Goal: Task Accomplishment & Management: Complete application form

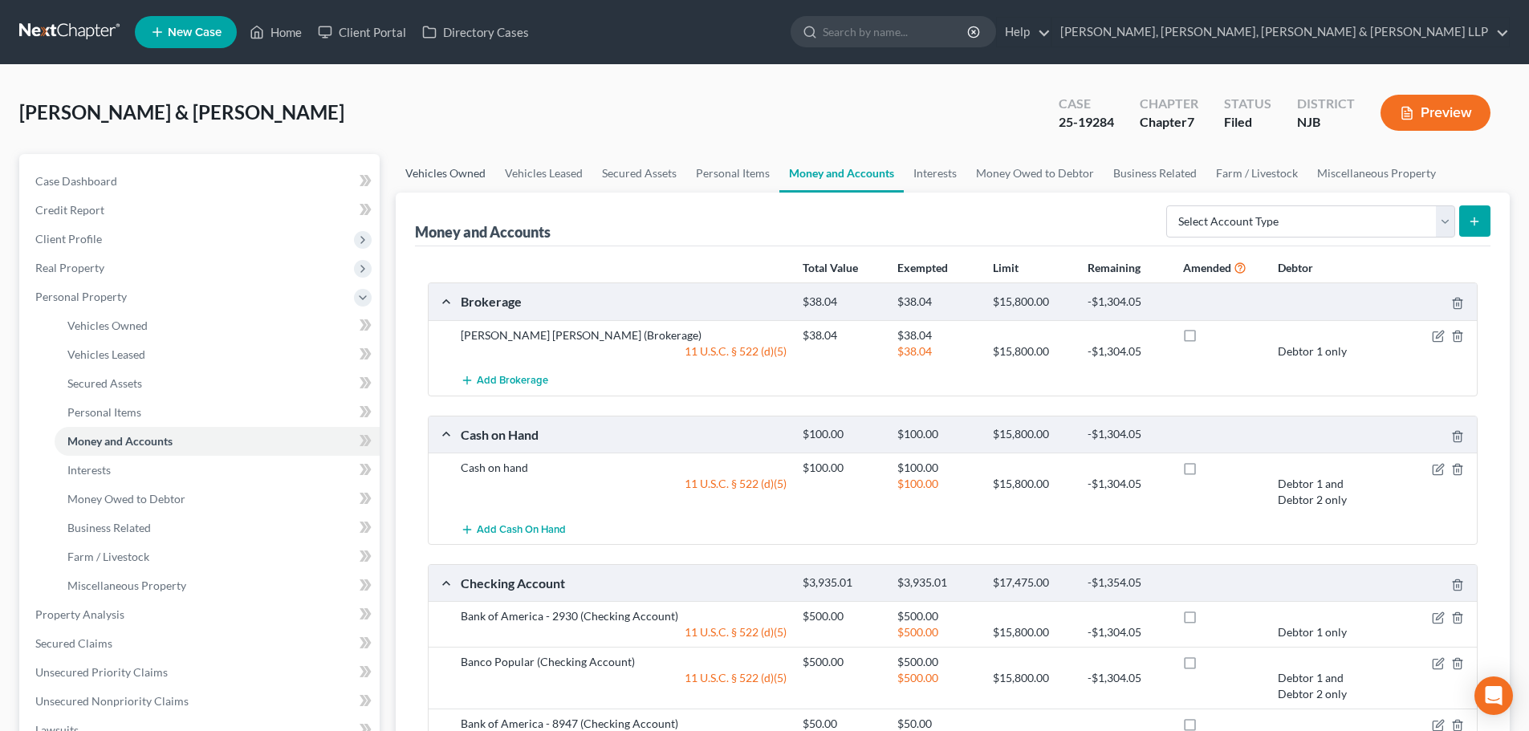
click at [470, 177] on link "Vehicles Owned" at bounding box center [445, 173] width 99 height 39
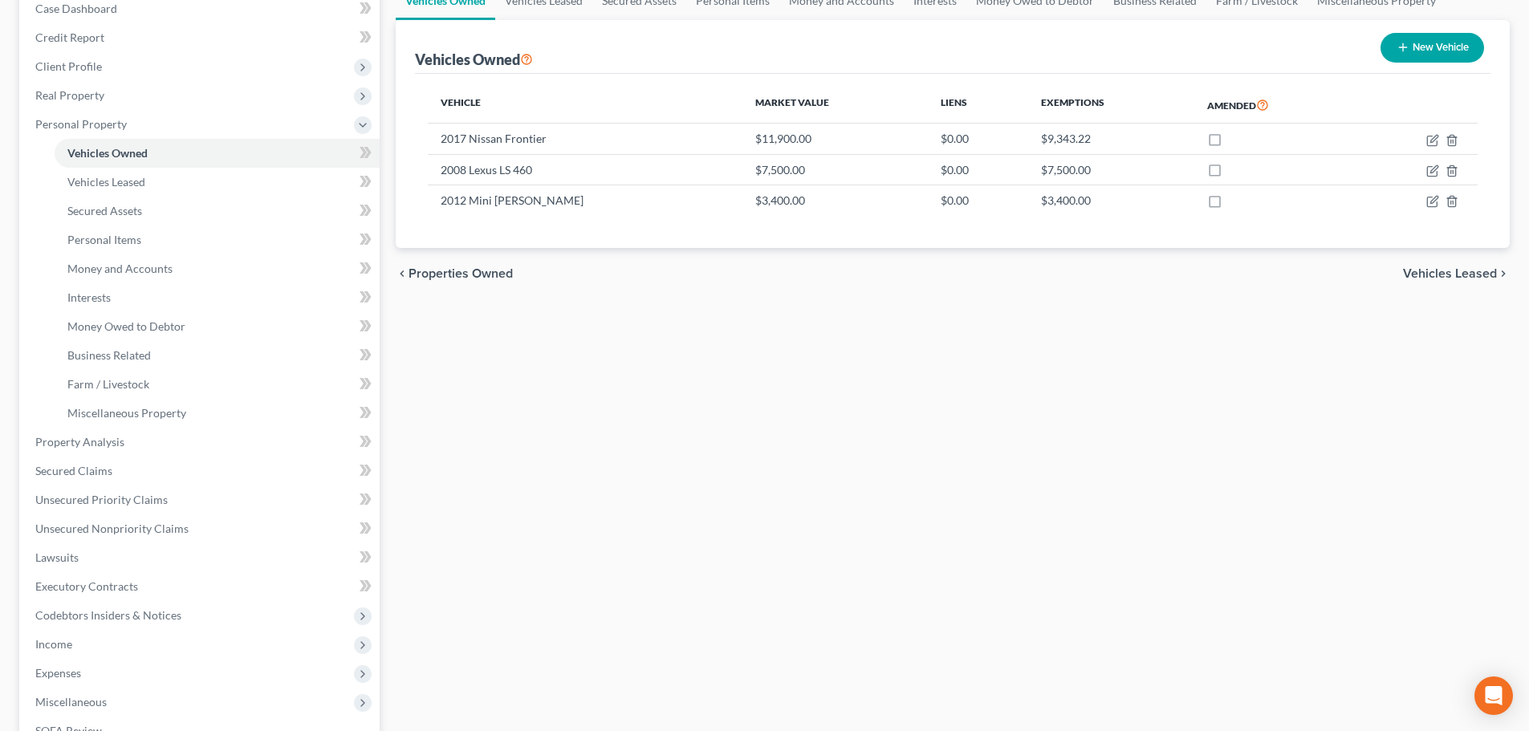
scroll to position [321, 0]
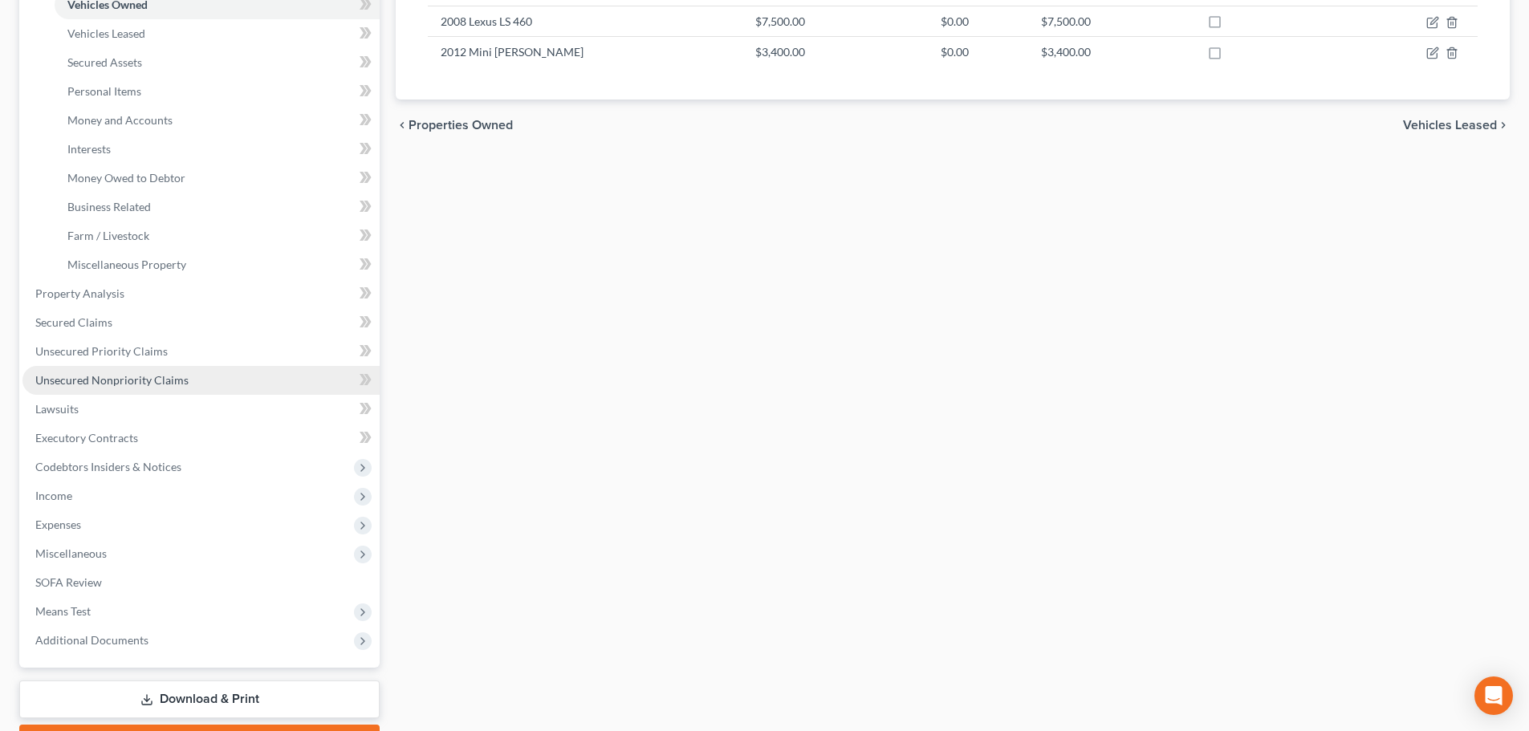
click at [146, 380] on span "Unsecured Nonpriority Claims" at bounding box center [111, 380] width 153 height 14
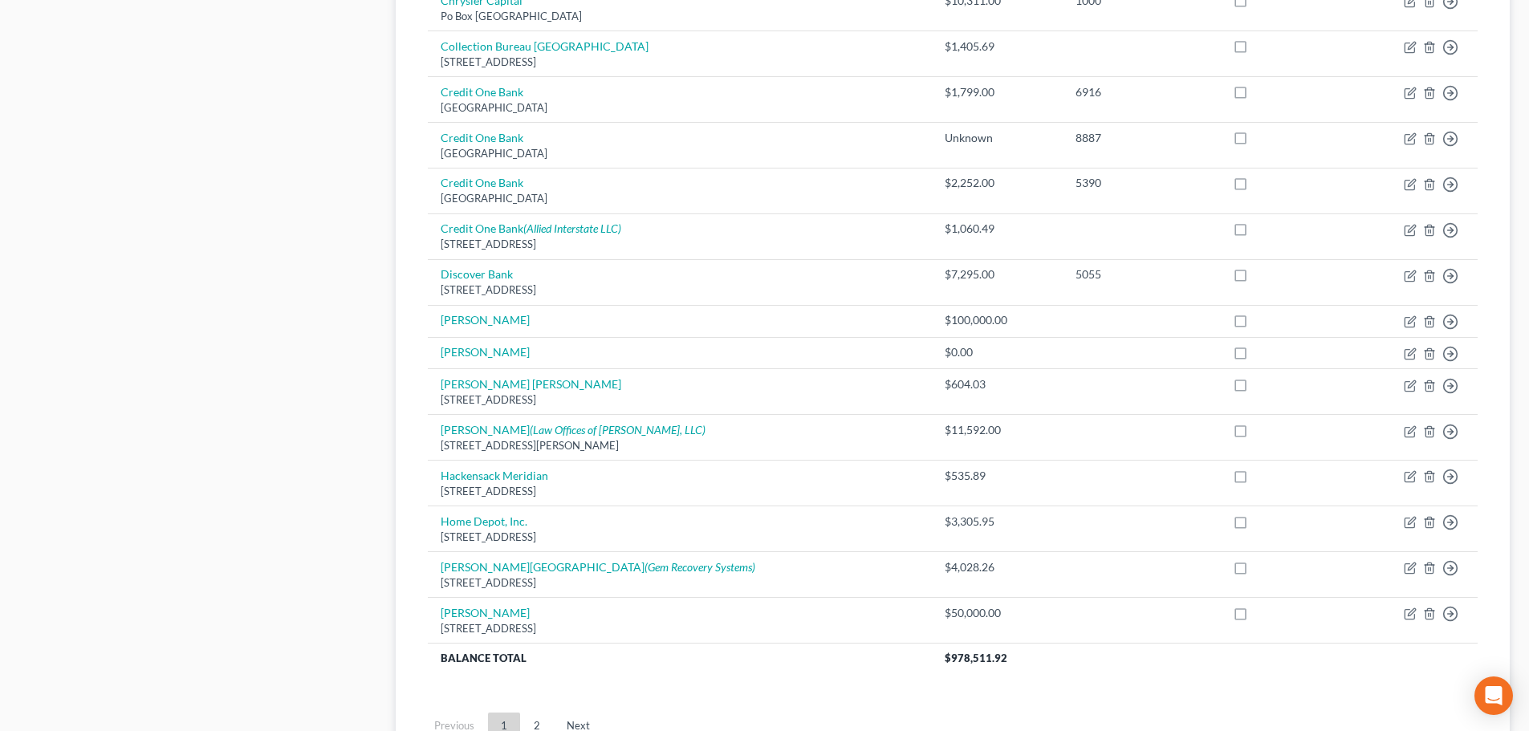
scroll to position [1085, 0]
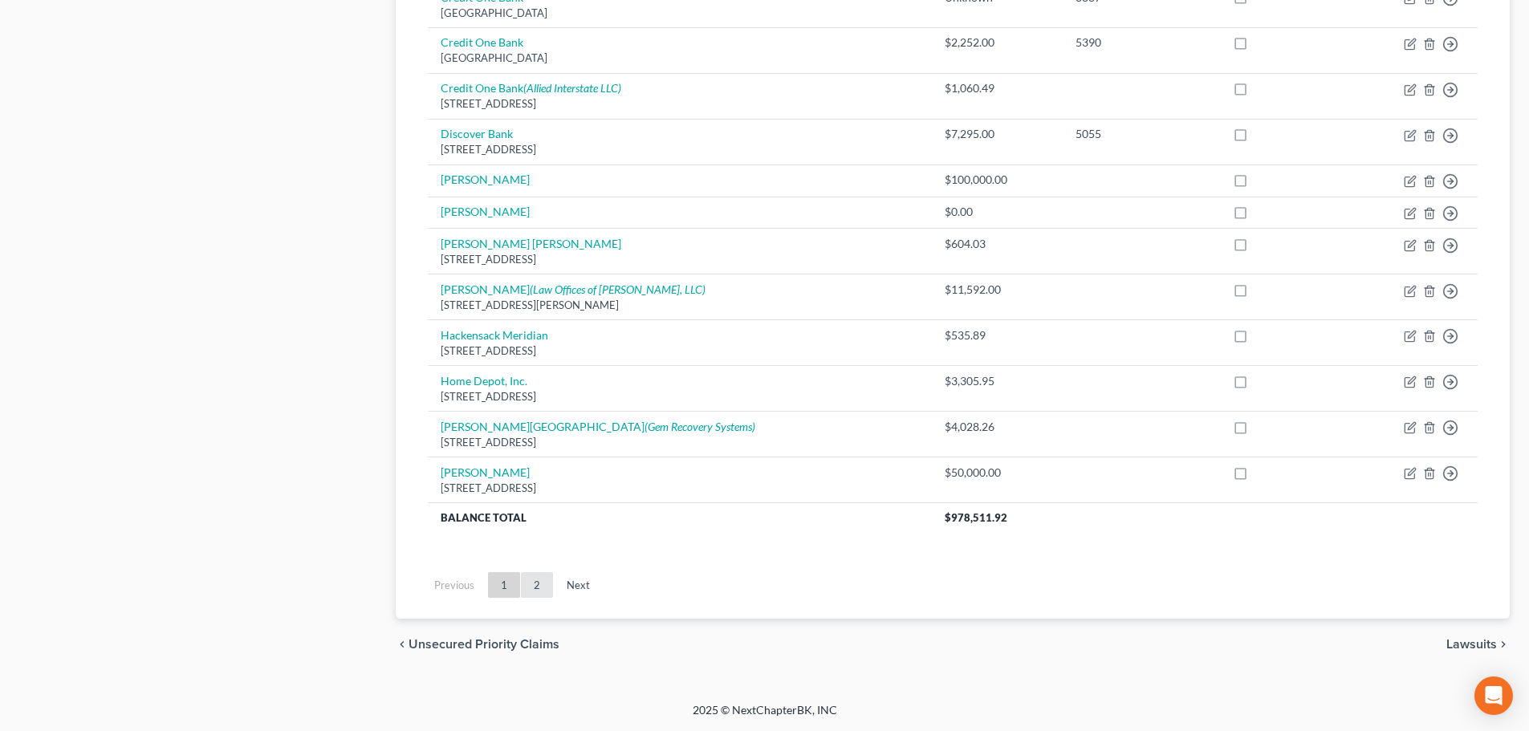
click at [552, 584] on link "2" at bounding box center [537, 585] width 32 height 26
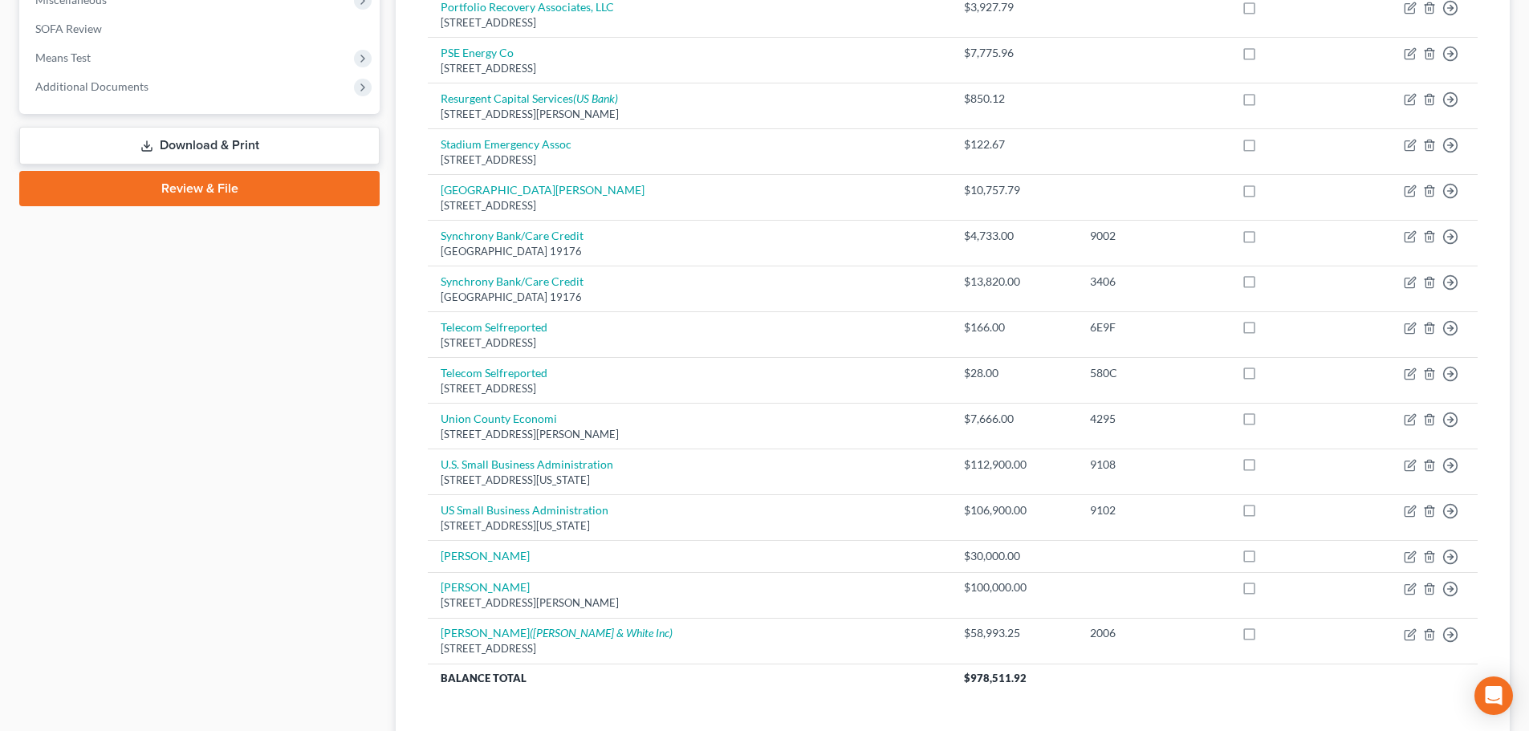
scroll to position [747, 0]
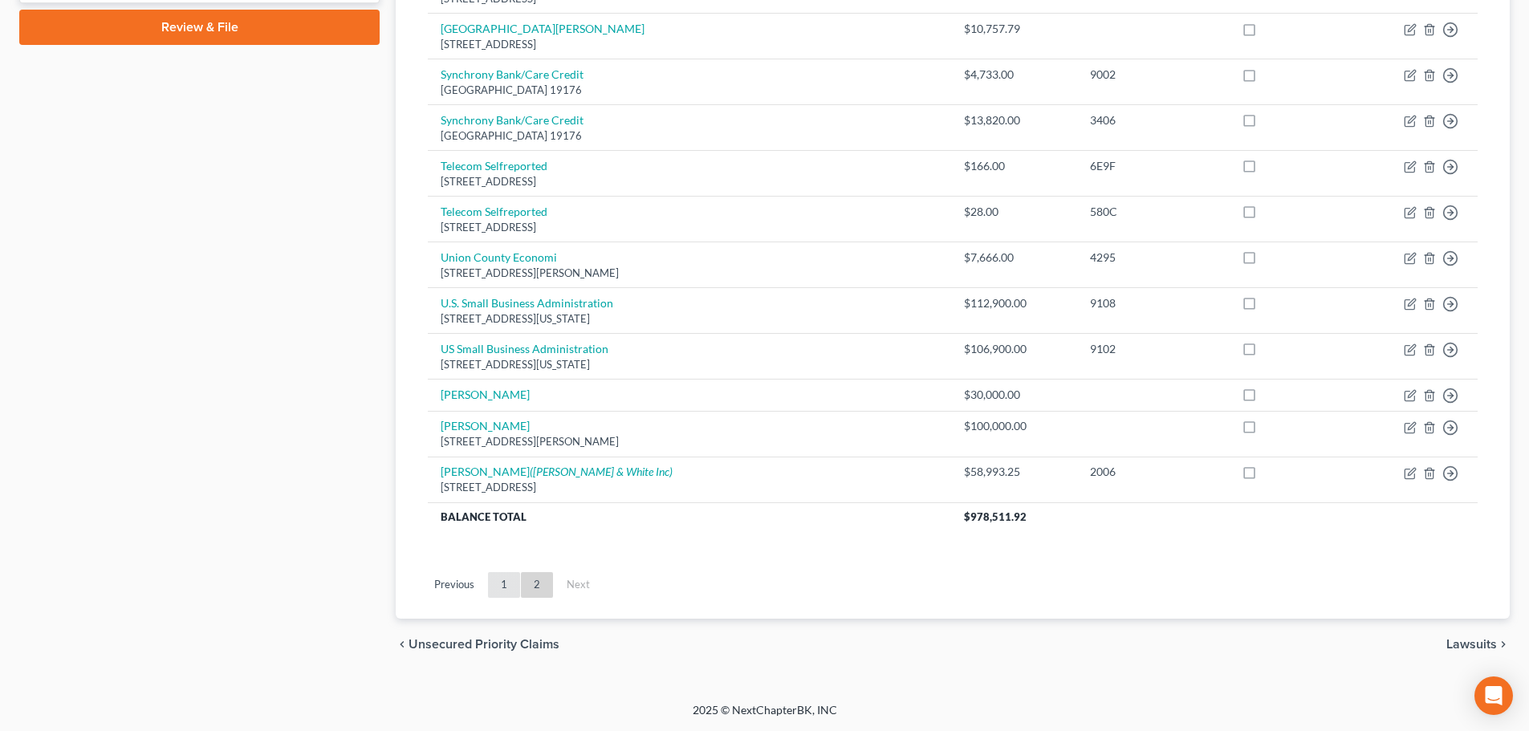
click at [506, 591] on link "1" at bounding box center [504, 585] width 32 height 26
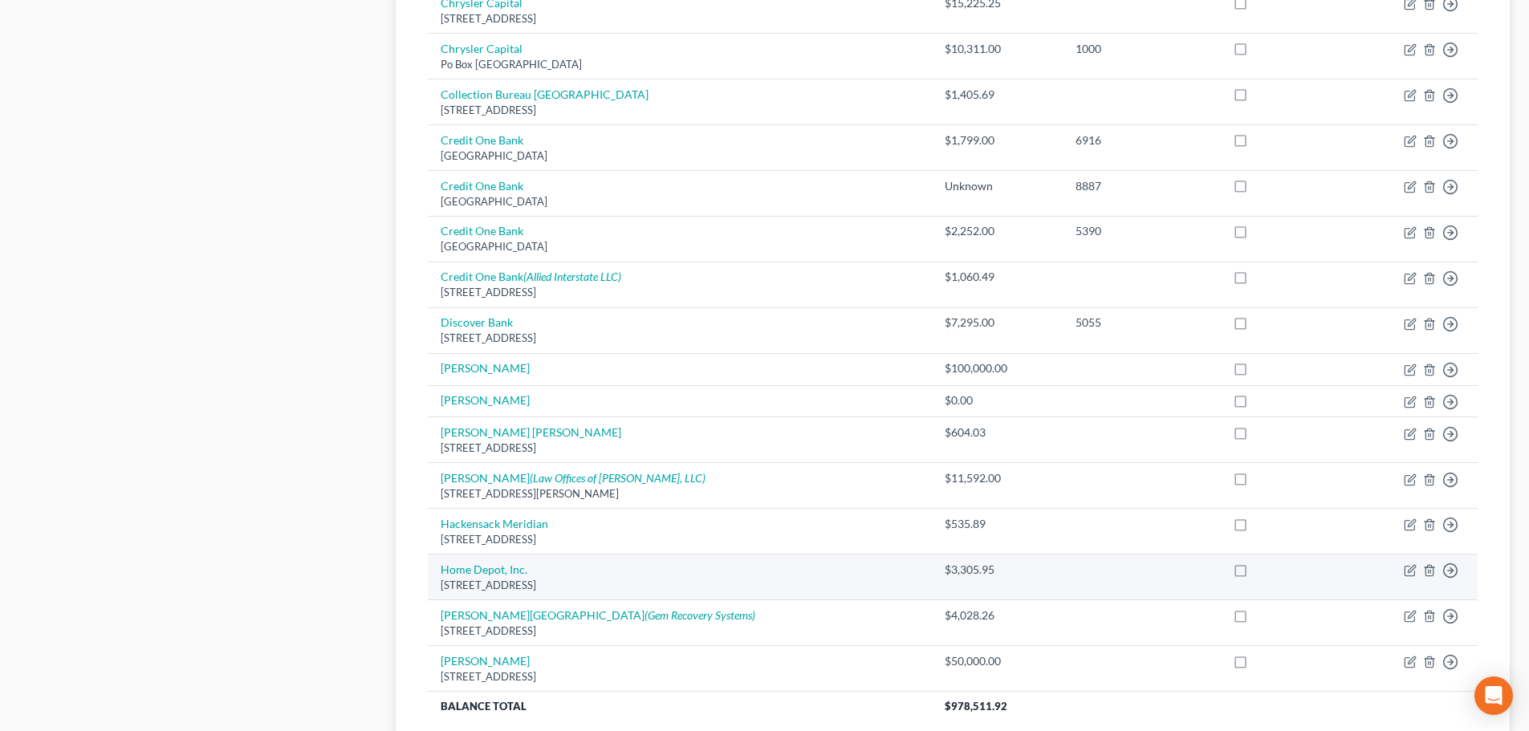
scroll to position [963, 0]
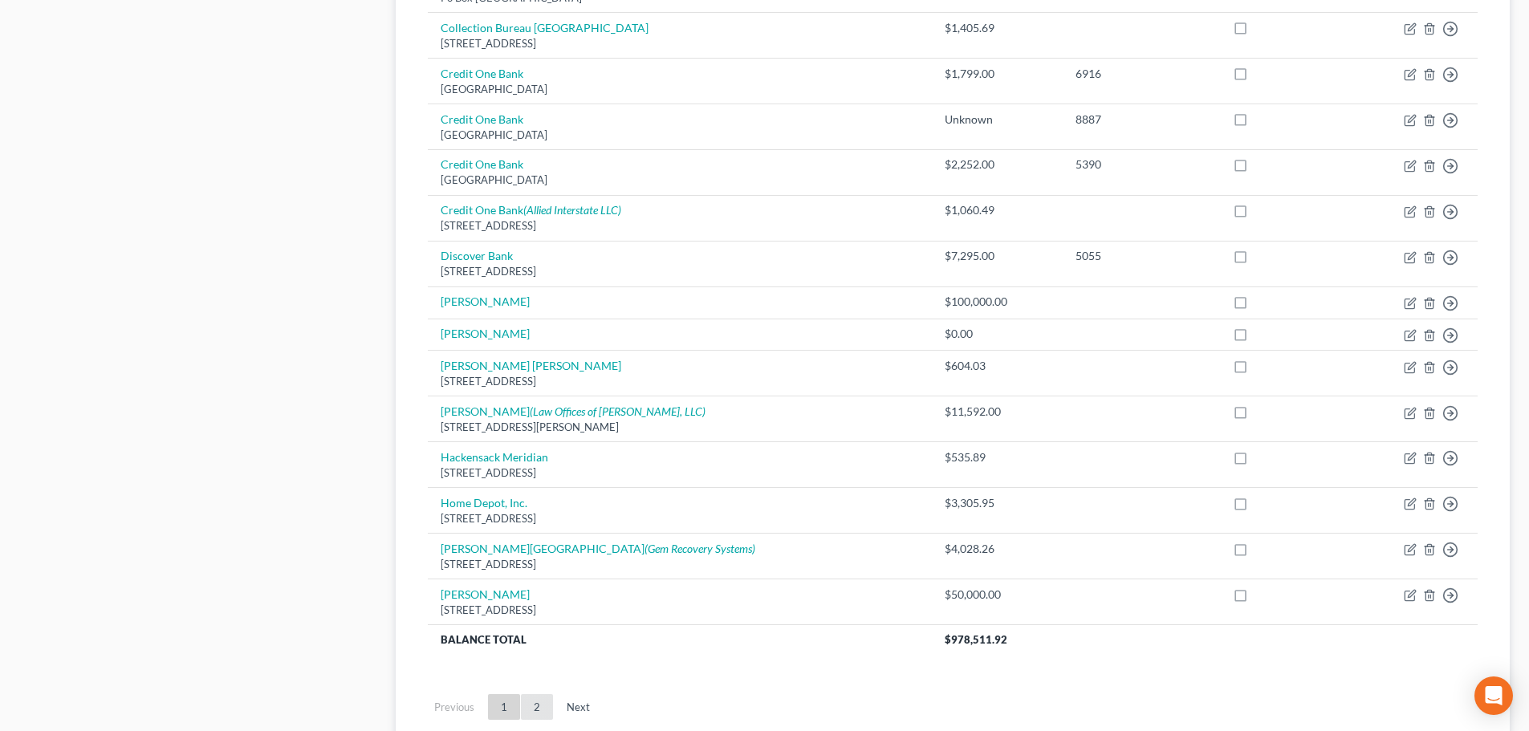
click at [548, 696] on link "2" at bounding box center [537, 707] width 32 height 26
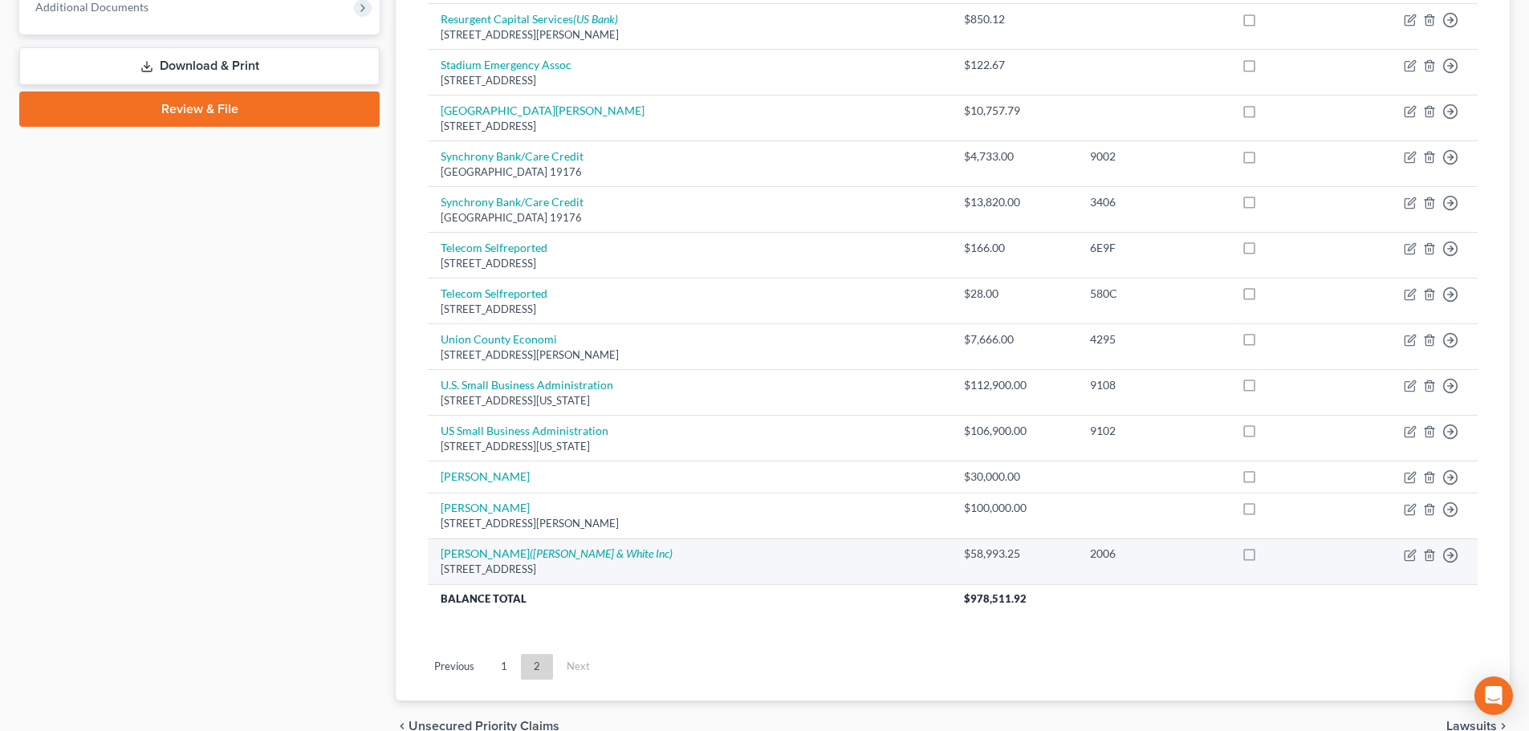
scroll to position [667, 0]
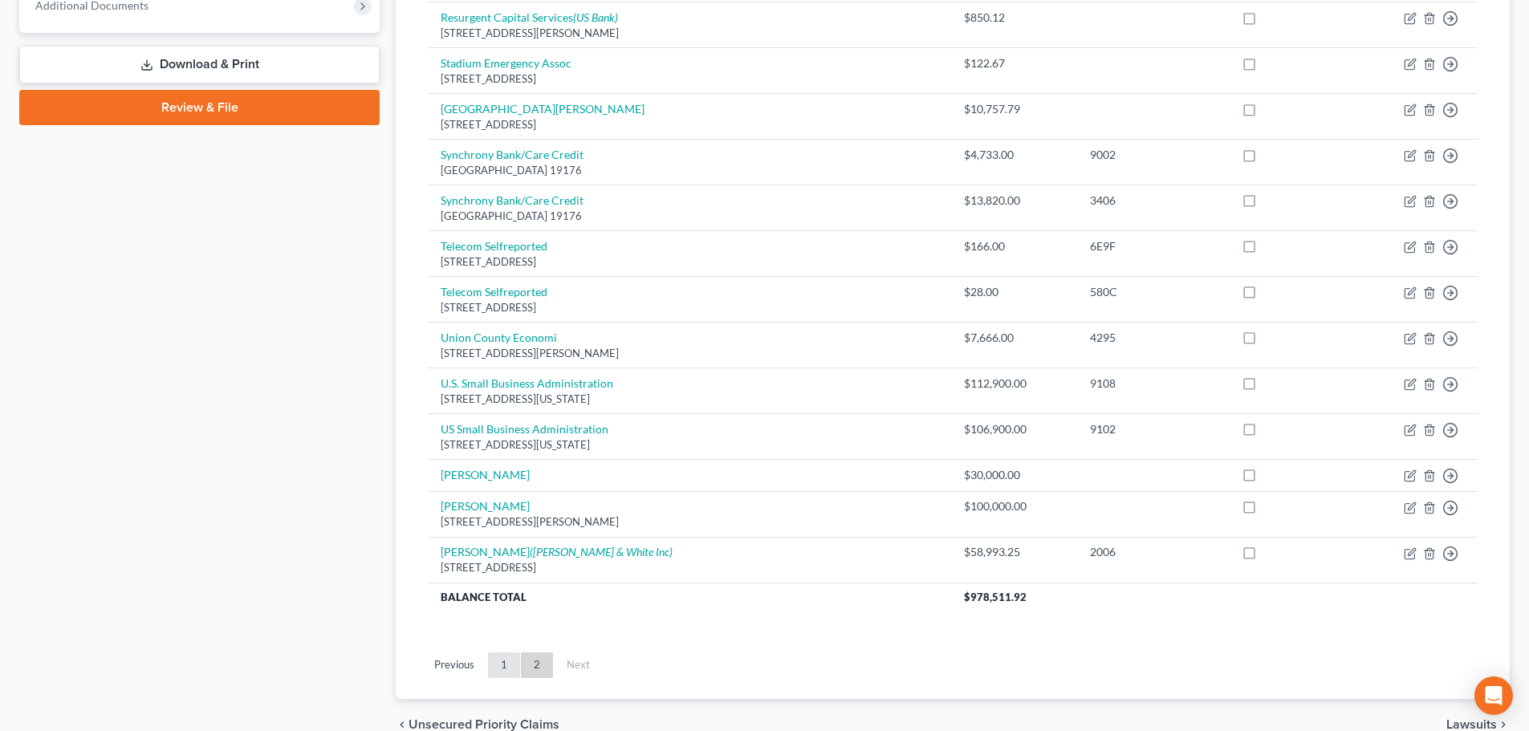
click at [514, 655] on link "1" at bounding box center [504, 665] width 32 height 26
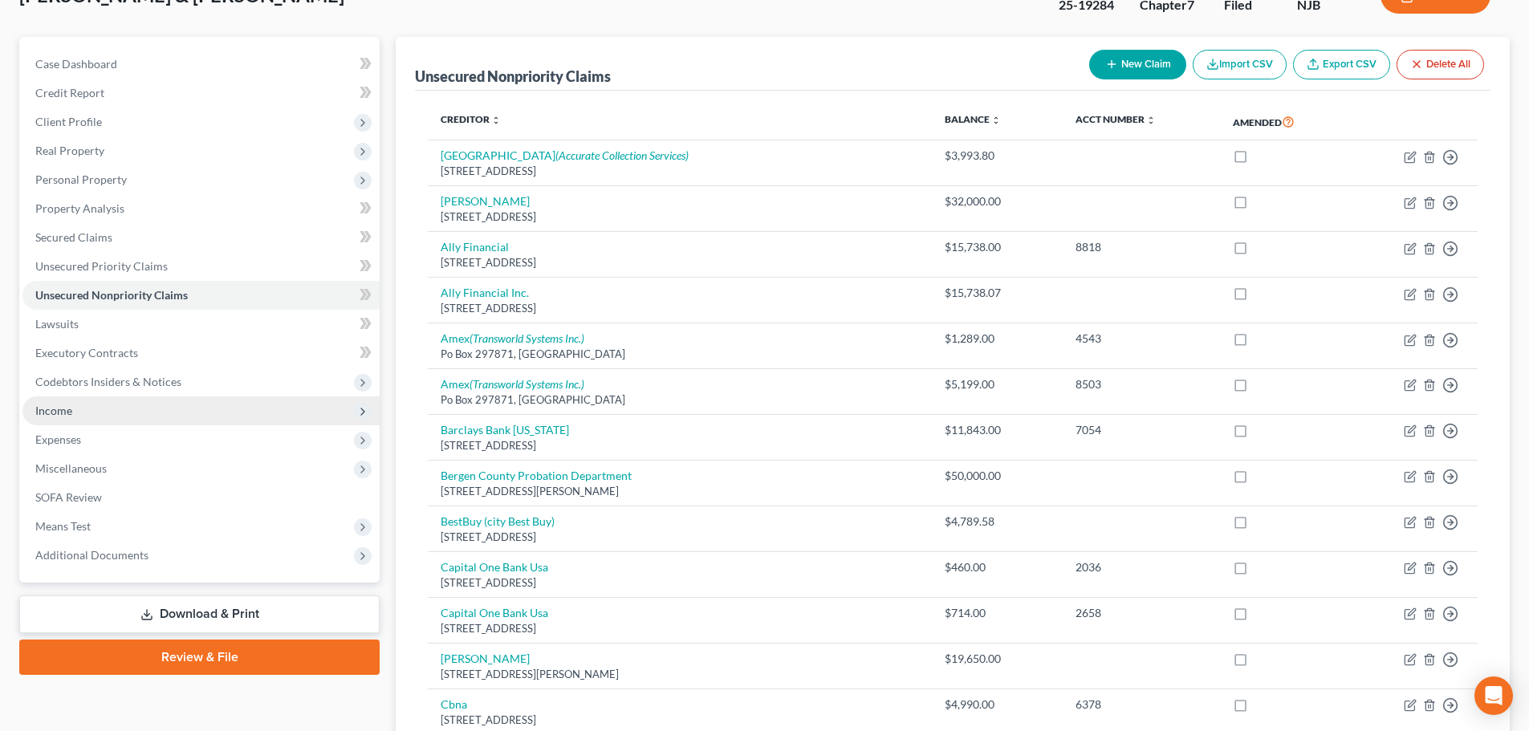
scroll to position [0, 0]
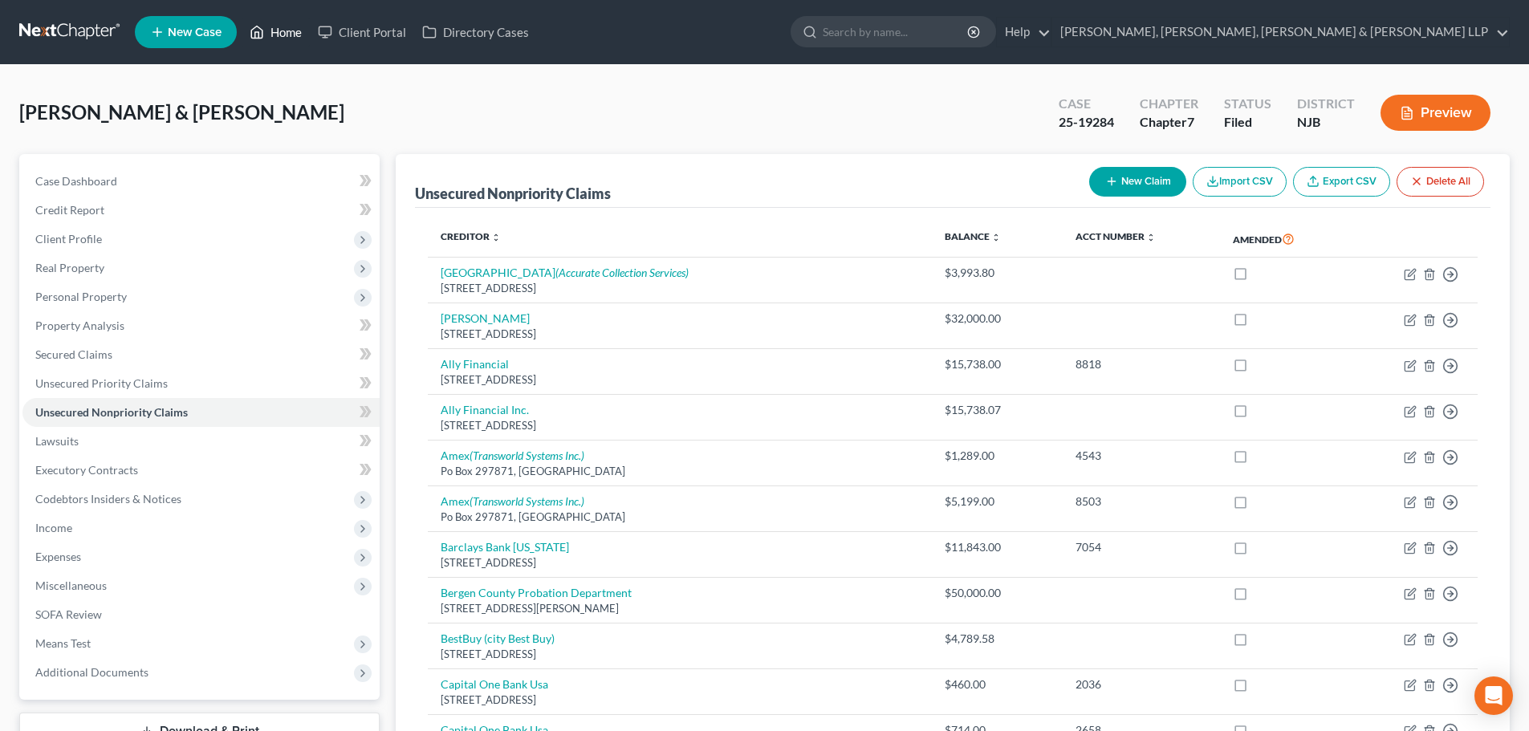
click at [285, 30] on link "Home" at bounding box center [276, 32] width 68 height 29
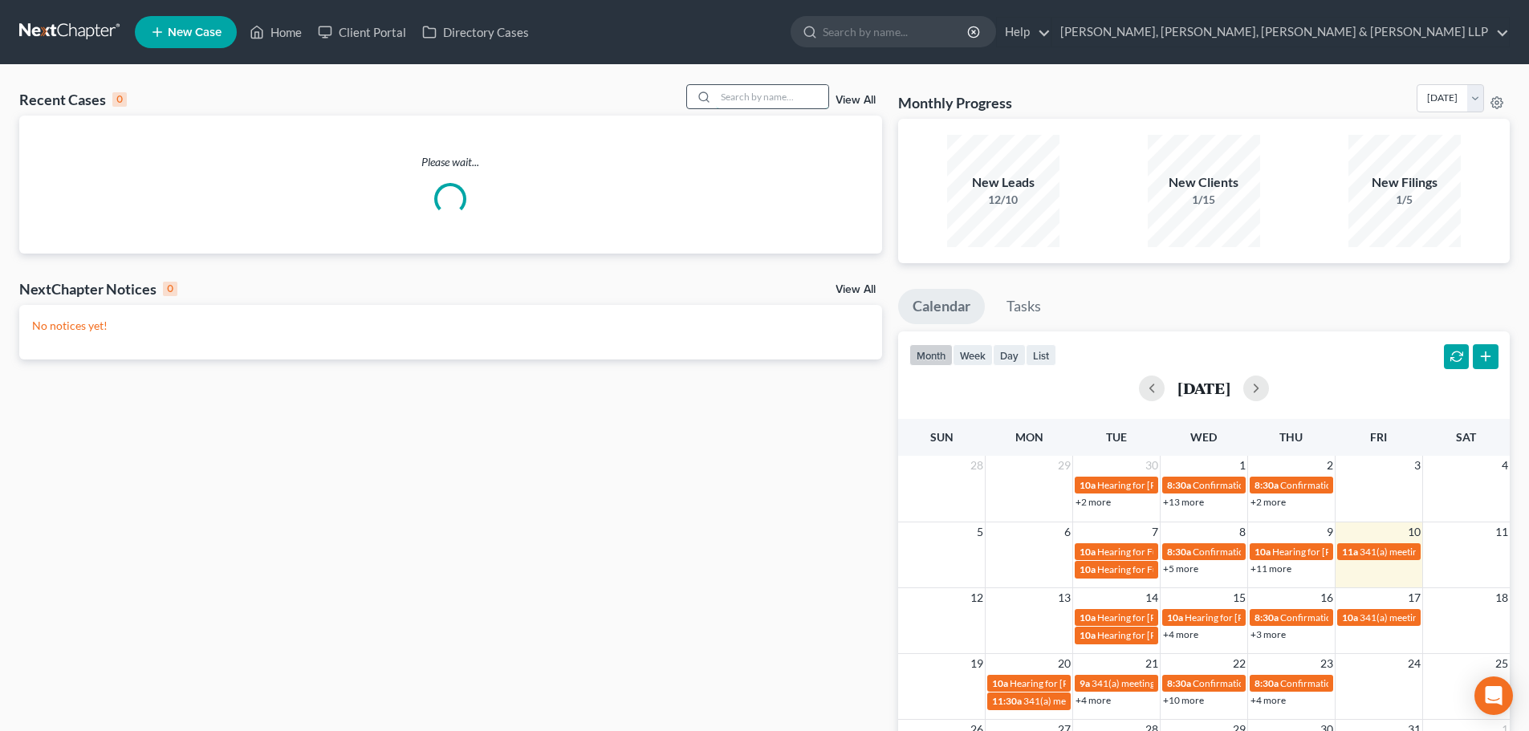
click at [773, 90] on input "search" at bounding box center [772, 96] width 112 height 23
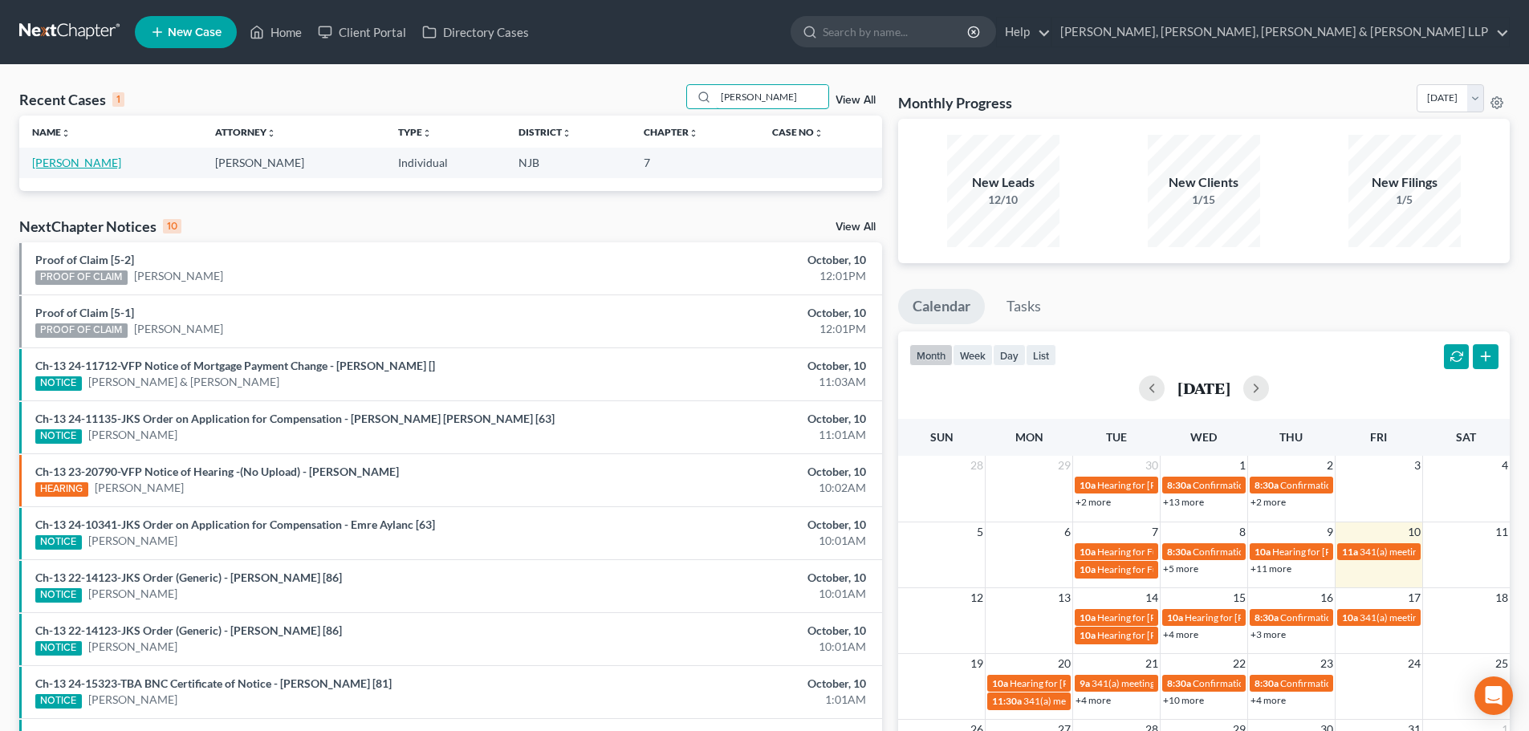
type input "[PERSON_NAME]"
click at [71, 165] on link "[PERSON_NAME]" at bounding box center [76, 163] width 89 height 14
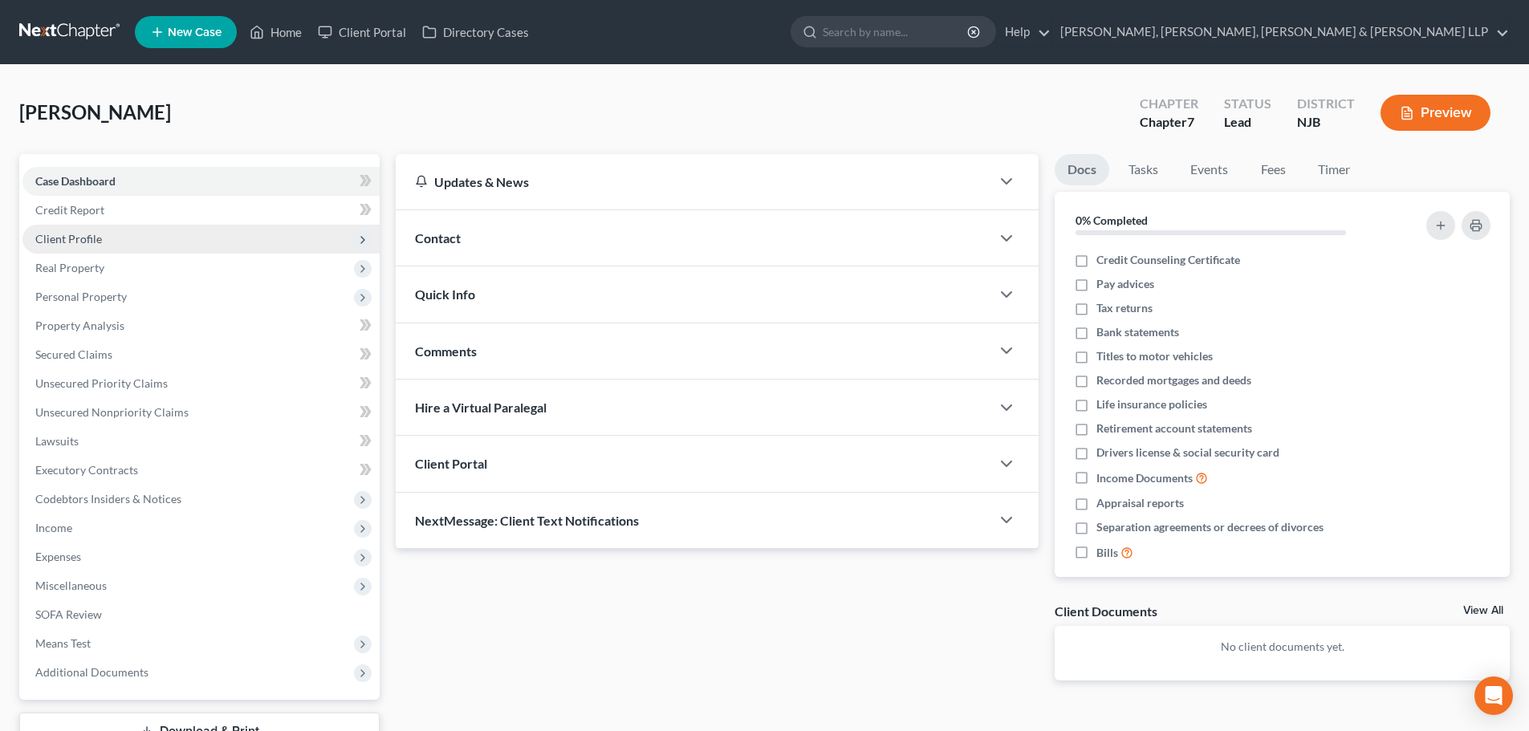
click at [85, 233] on span "Client Profile" at bounding box center [68, 239] width 67 height 14
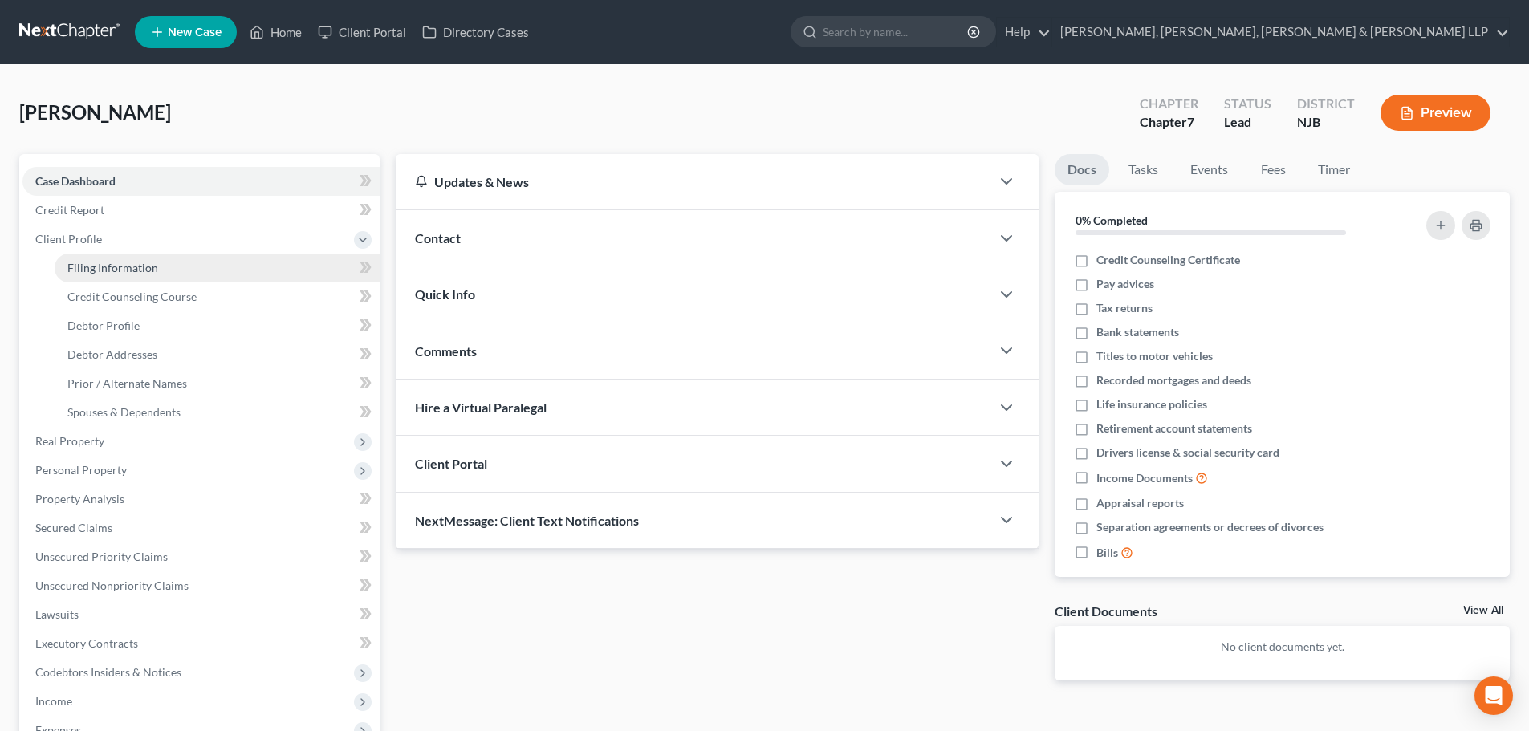
click at [104, 278] on link "Filing Information" at bounding box center [217, 268] width 325 height 29
select select "1"
select select "0"
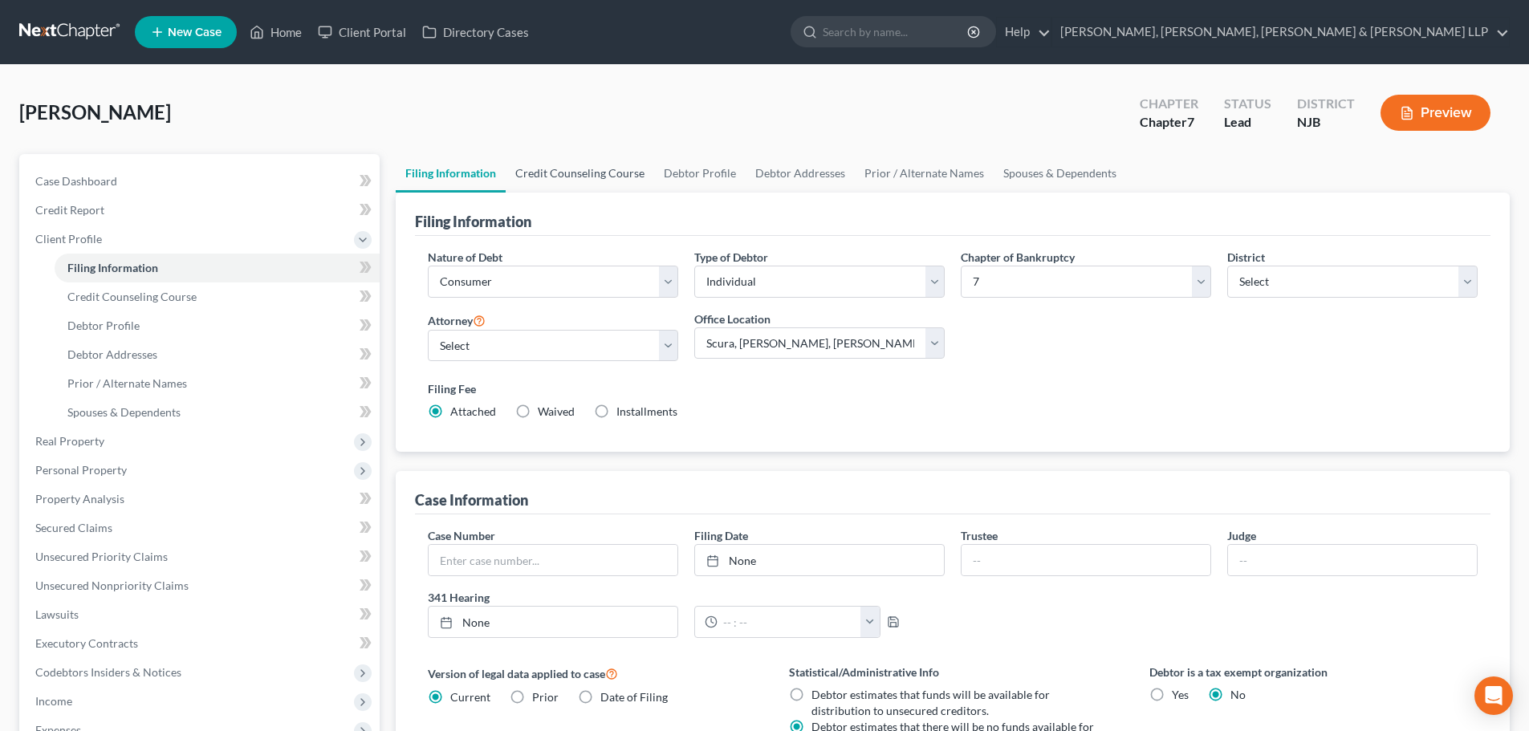
click at [581, 161] on link "Credit Counseling Course" at bounding box center [580, 173] width 148 height 39
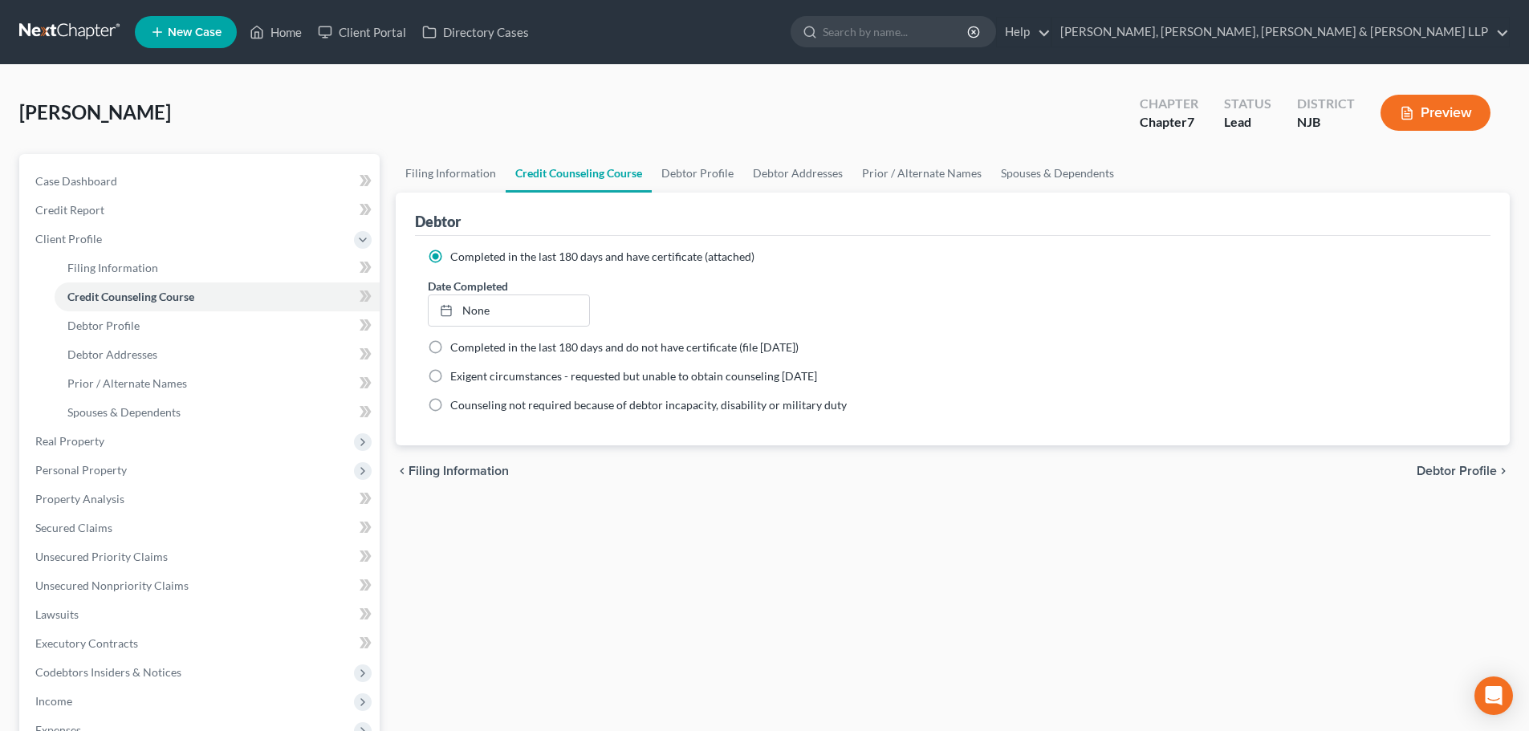
click at [646, 171] on link "Credit Counseling Course" at bounding box center [579, 173] width 146 height 39
click at [683, 168] on link "Debtor Profile" at bounding box center [697, 173] width 91 height 39
select select "2"
select select "0"
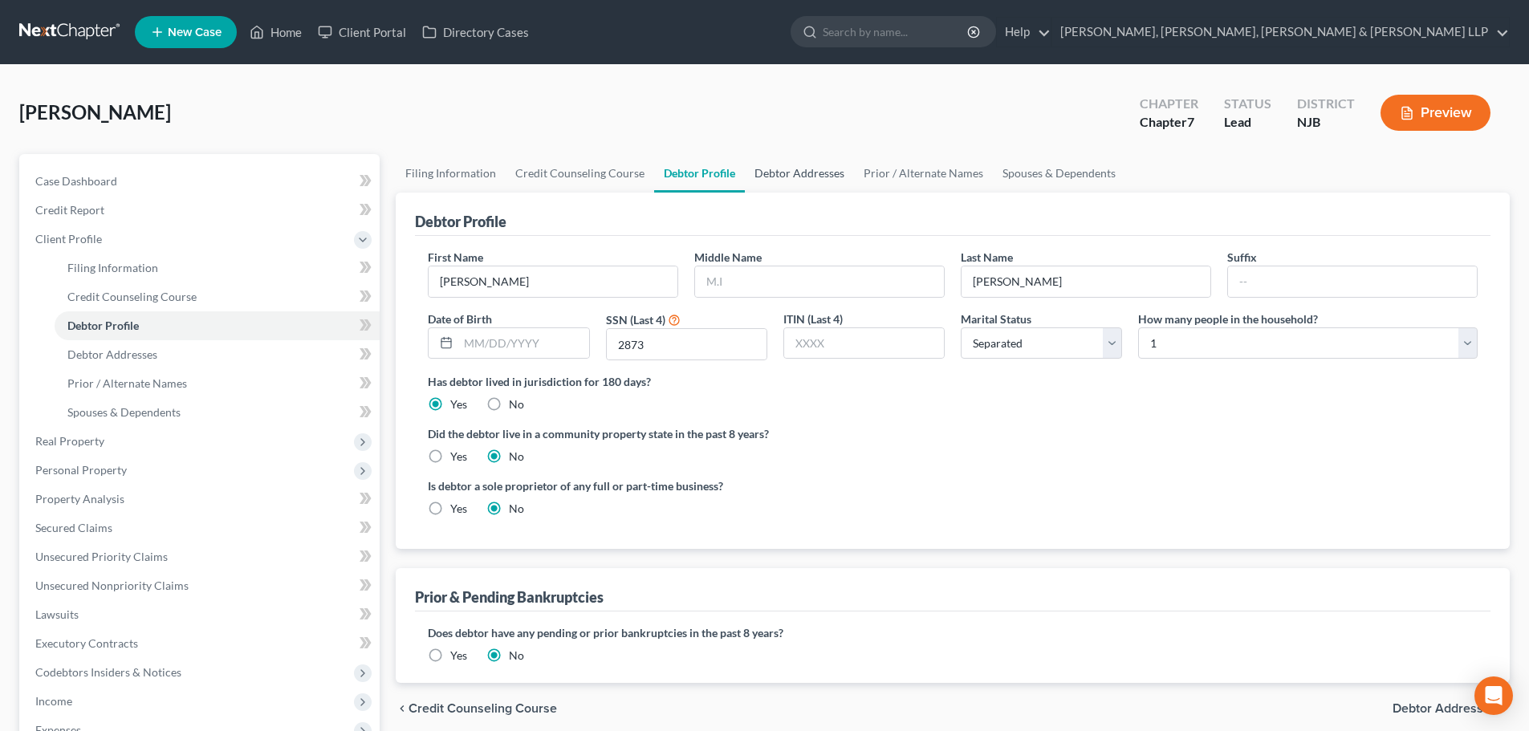
drag, startPoint x: 786, startPoint y: 175, endPoint x: 859, endPoint y: 176, distance: 72.2
click at [786, 176] on link "Debtor Addresses" at bounding box center [799, 173] width 109 height 39
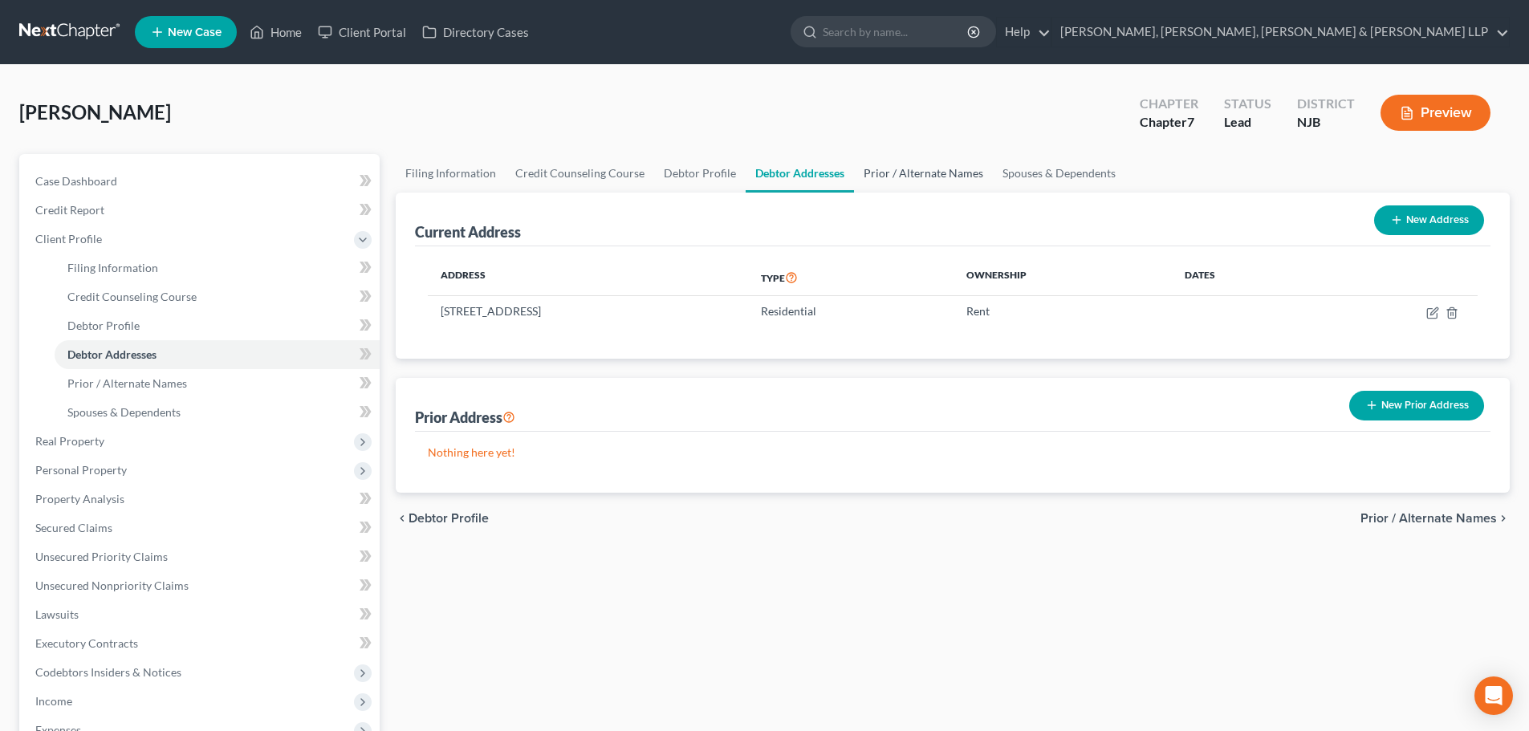
click at [889, 173] on link "Prior / Alternate Names" at bounding box center [923, 173] width 139 height 39
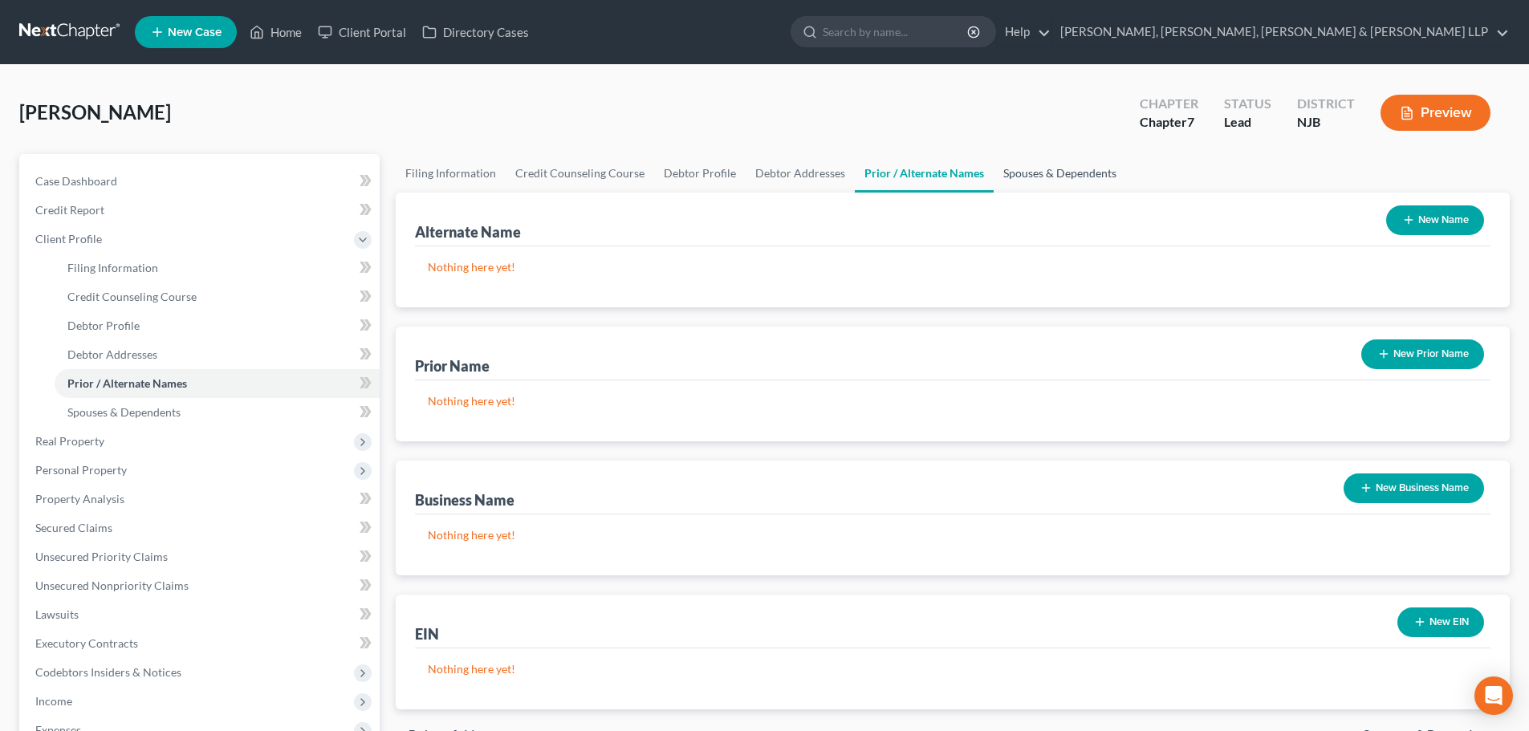
click at [1016, 172] on link "Spouses & Dependents" at bounding box center [1059, 173] width 132 height 39
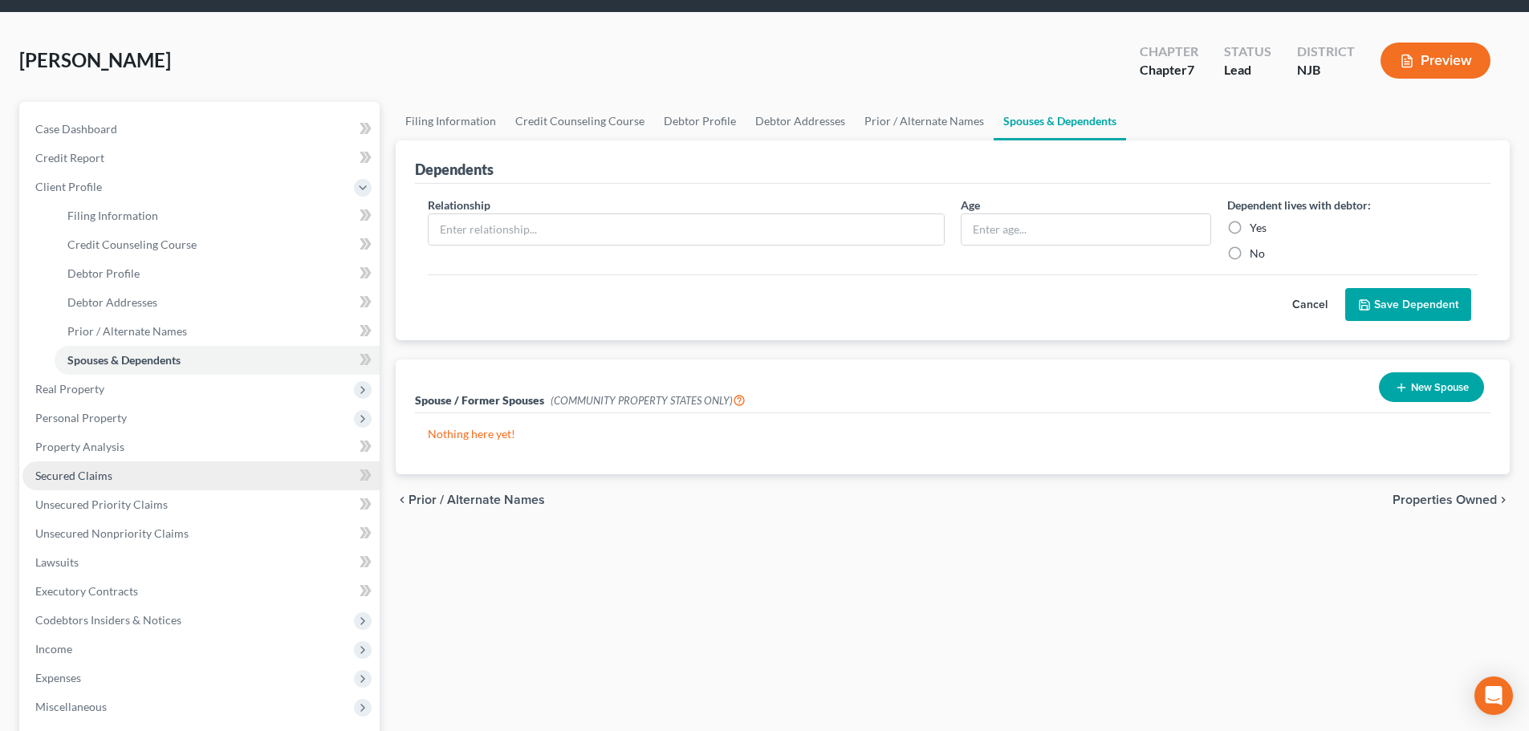
scroll to position [80, 0]
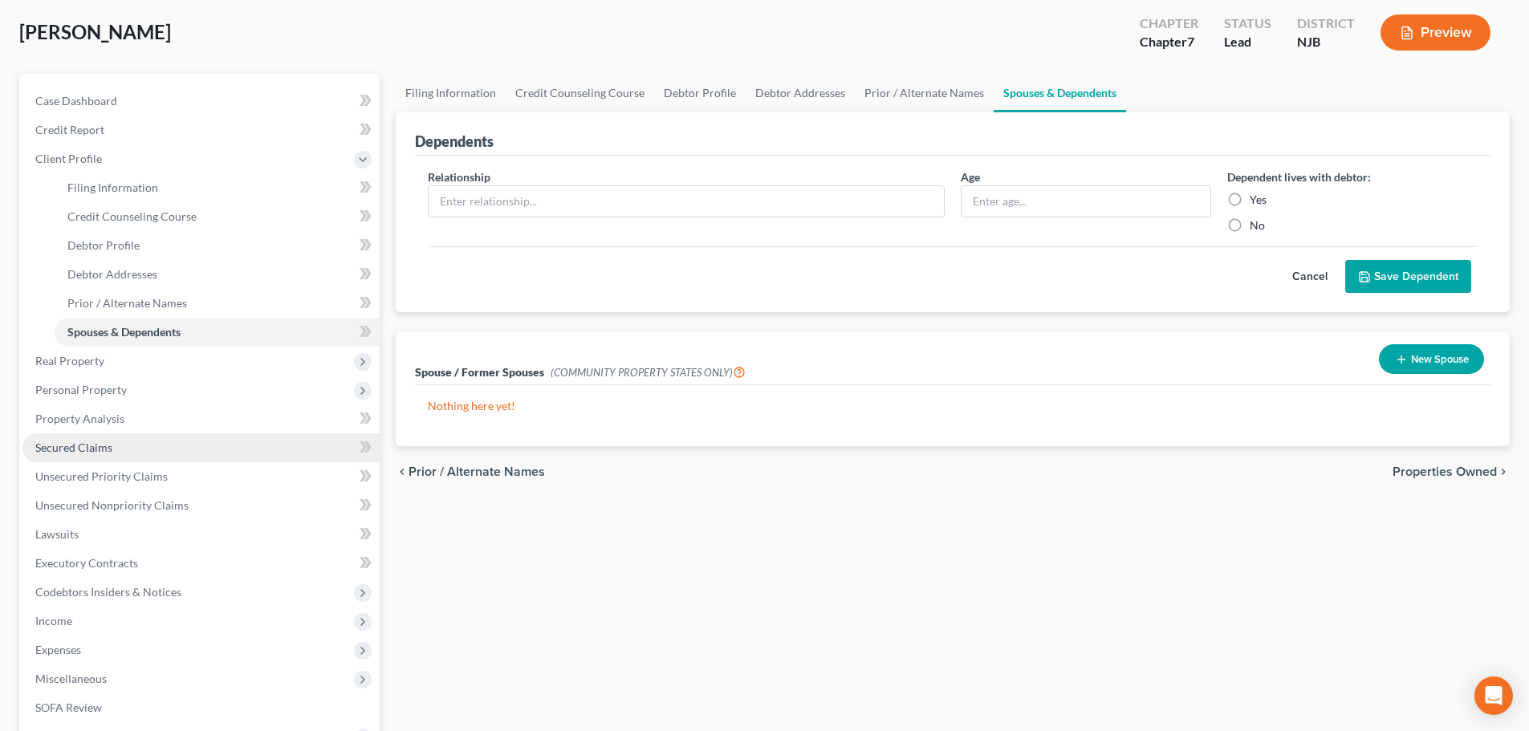
click at [98, 445] on span "Secured Claims" at bounding box center [73, 448] width 77 height 14
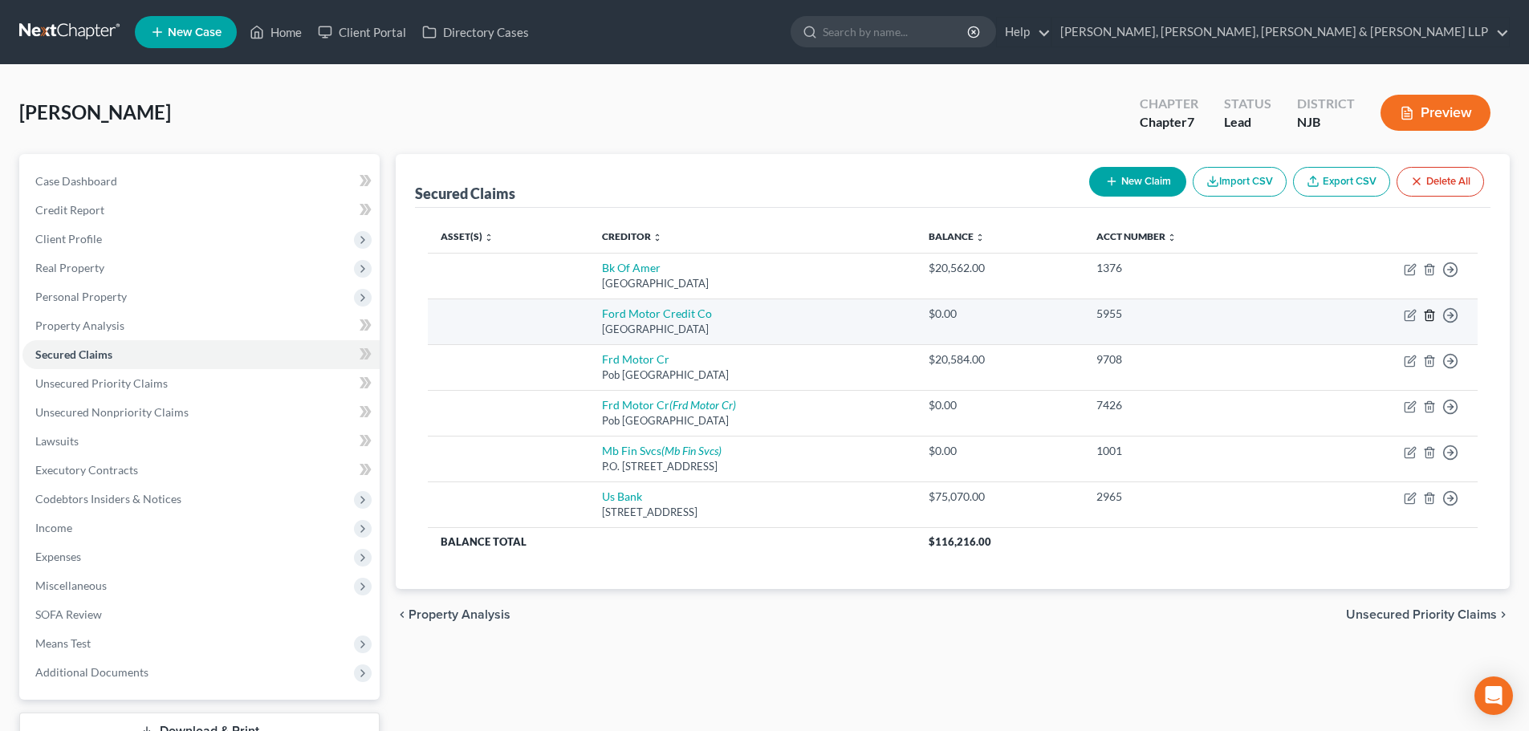
click at [1428, 315] on line "button" at bounding box center [1428, 316] width 0 height 3
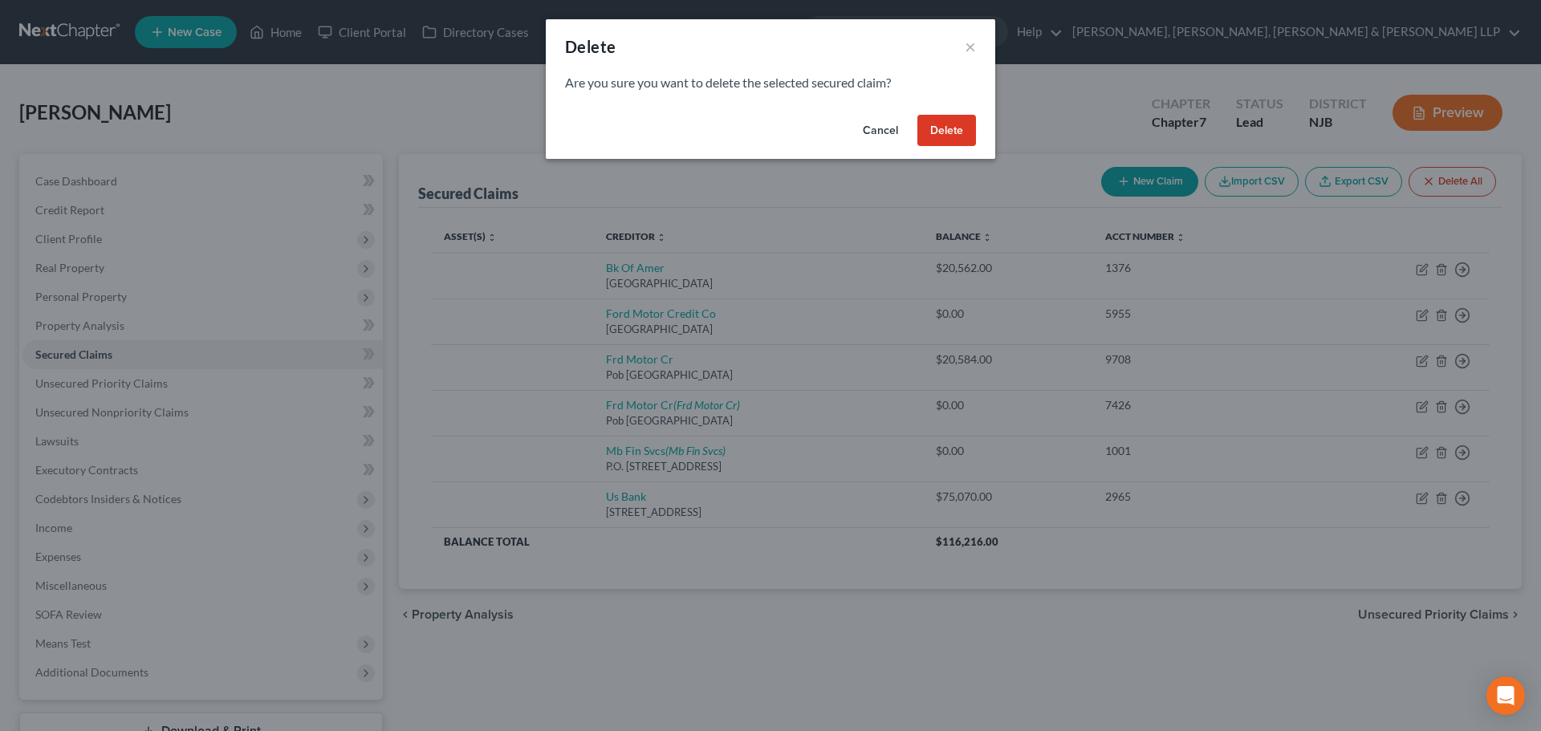
click at [946, 136] on button "Delete" at bounding box center [946, 131] width 59 height 32
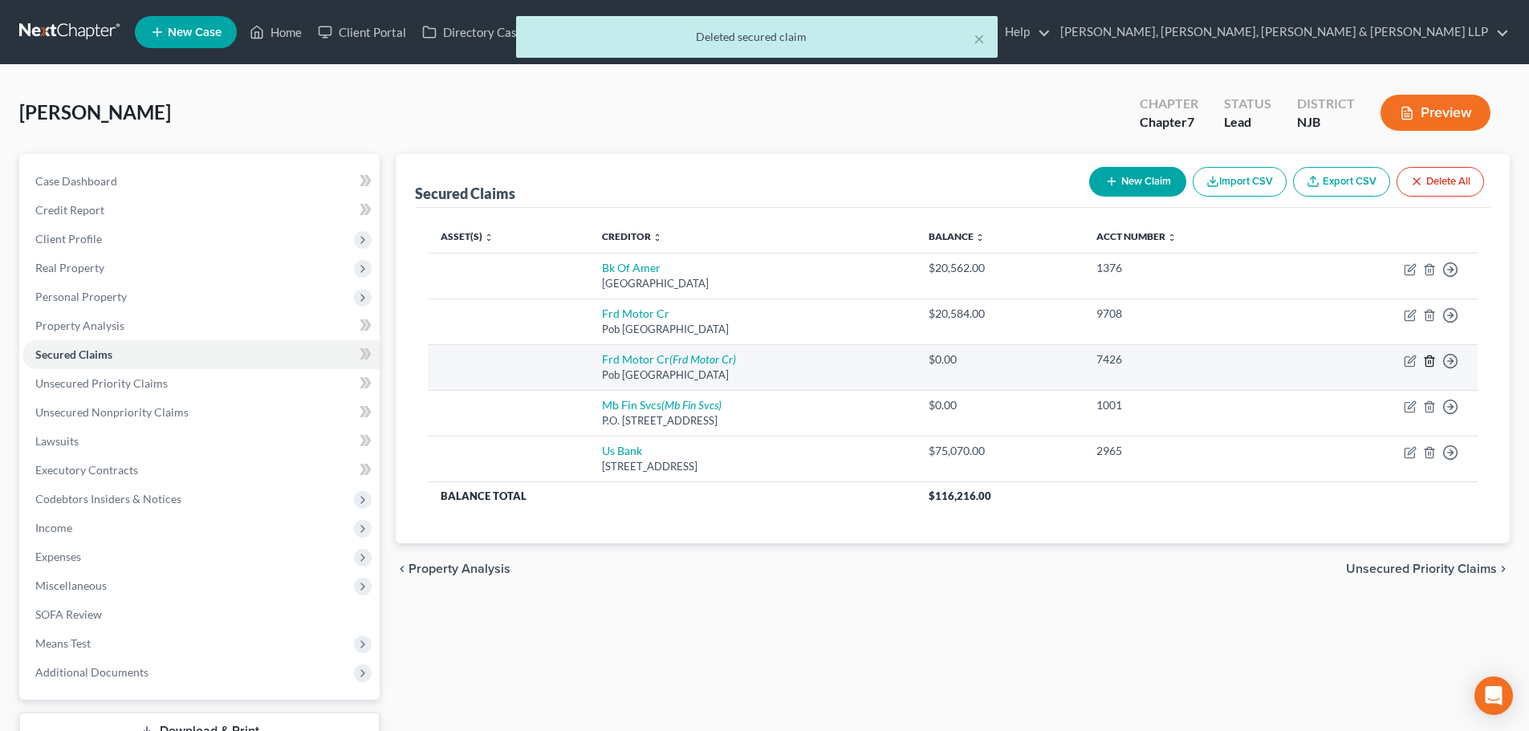
click at [1429, 358] on polyline "button" at bounding box center [1429, 358] width 10 height 0
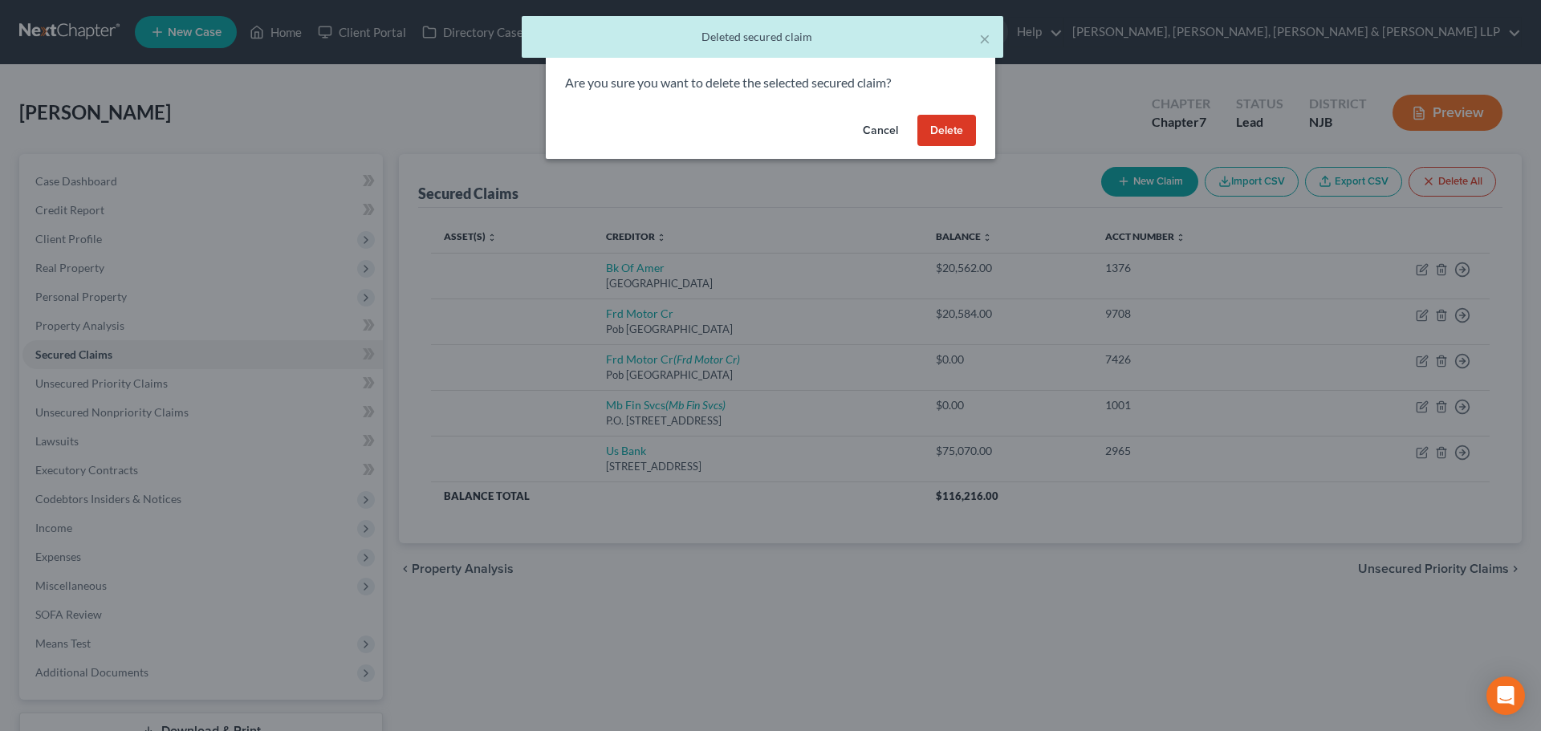
click at [958, 129] on button "Delete" at bounding box center [946, 131] width 59 height 32
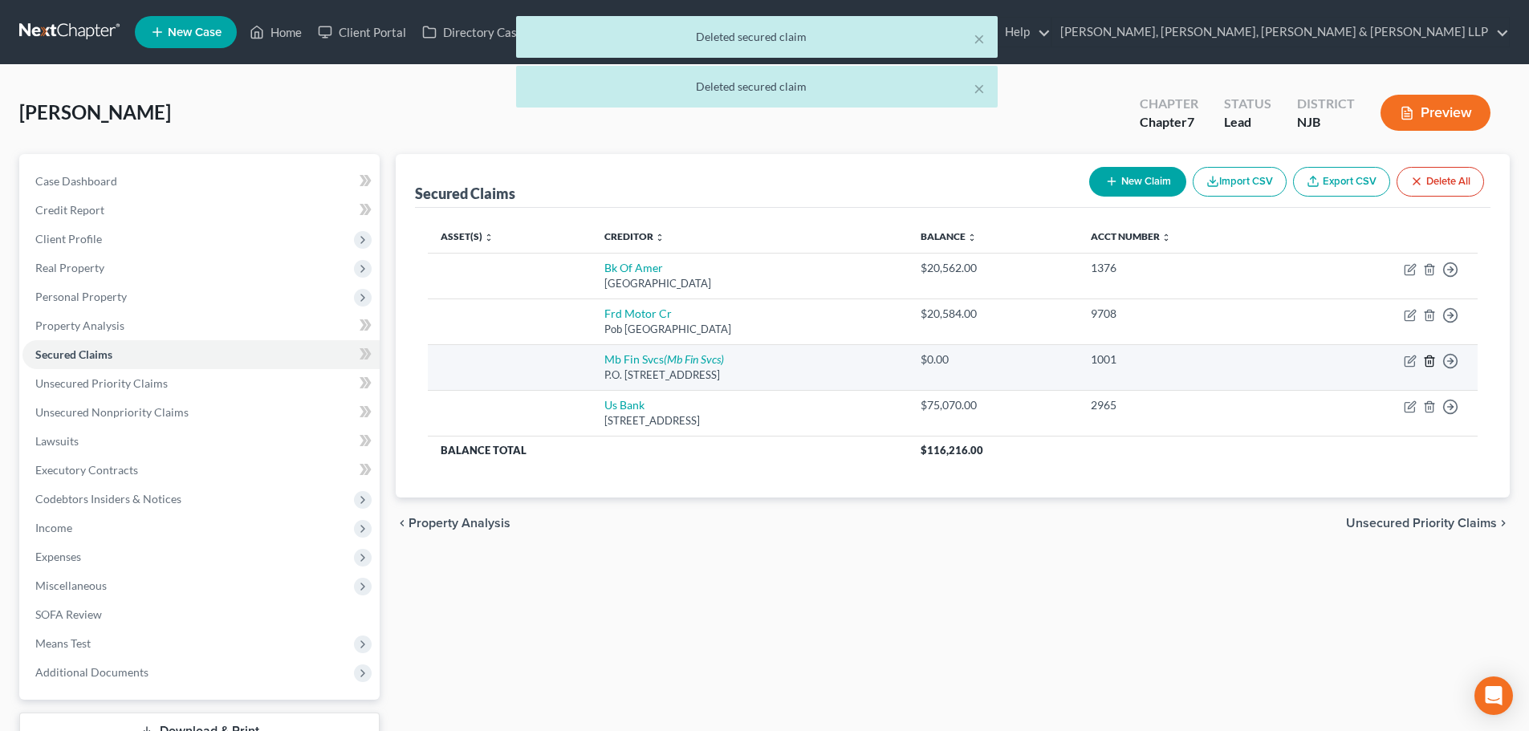
click at [1427, 359] on icon "button" at bounding box center [1429, 361] width 13 height 13
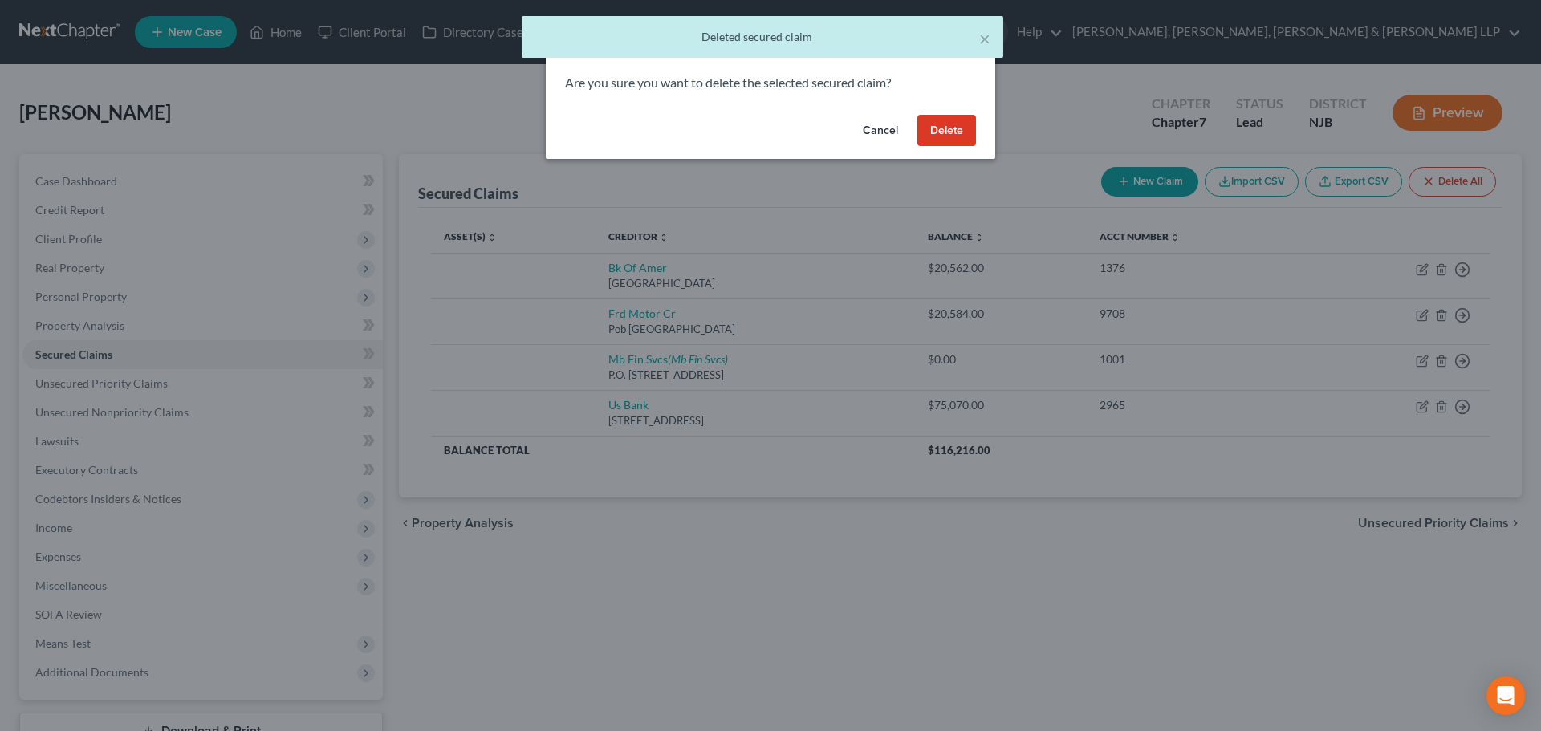
click at [949, 133] on button "Delete" at bounding box center [946, 131] width 59 height 32
